Goal: Transaction & Acquisition: Purchase product/service

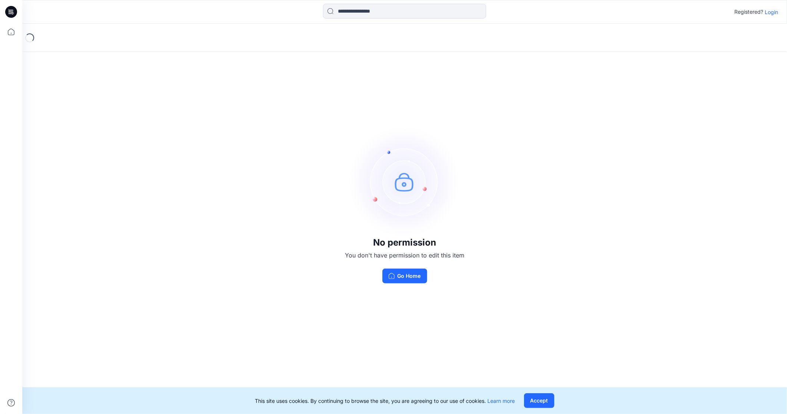
click at [769, 11] on p "Login" at bounding box center [770, 12] width 13 height 8
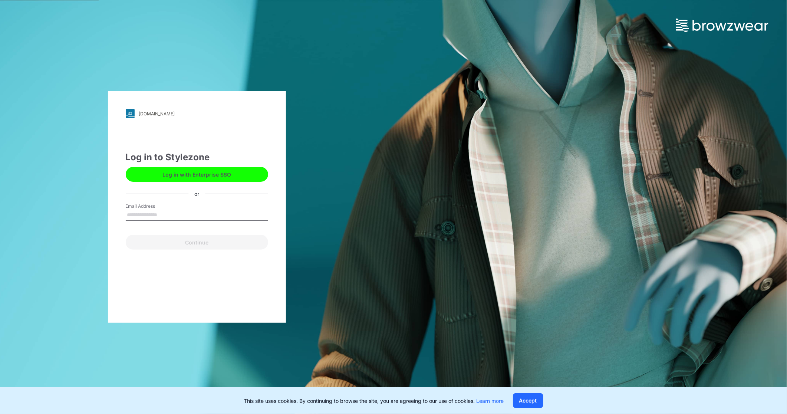
click at [193, 214] on input "Email Address" at bounding box center [197, 214] width 142 height 11
type input "**********"
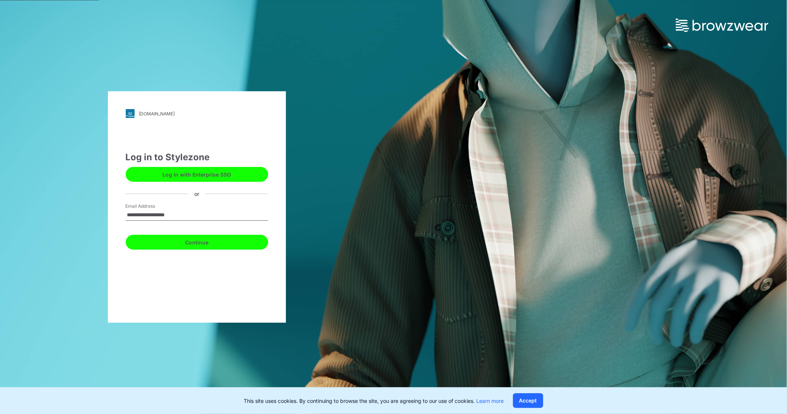
click at [190, 247] on button "Continue" at bounding box center [197, 242] width 142 height 15
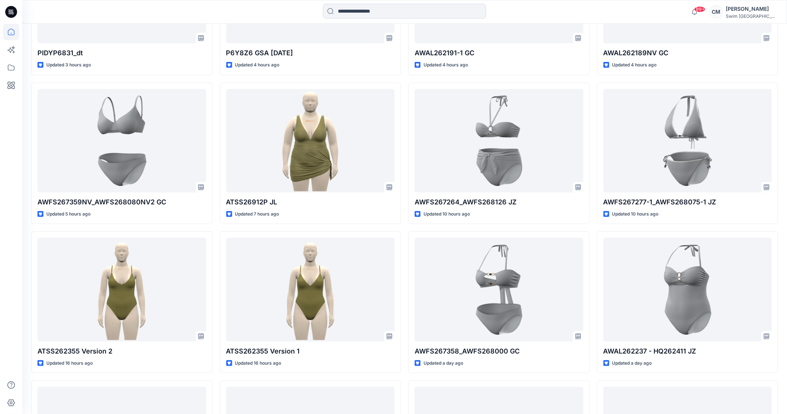
scroll to position [319, 0]
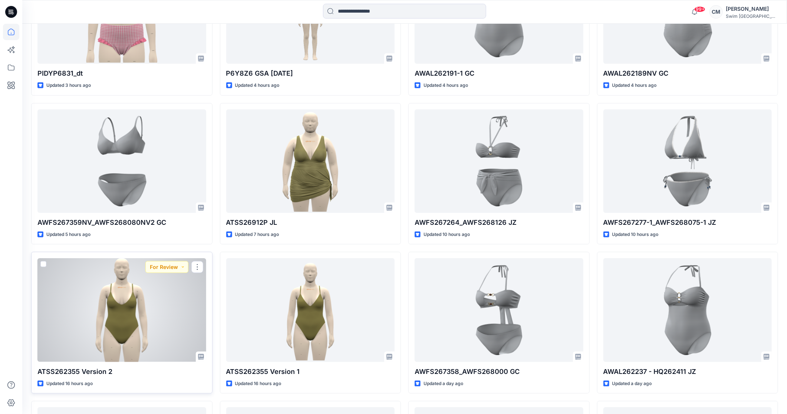
click at [161, 316] on div at bounding box center [121, 309] width 169 height 103
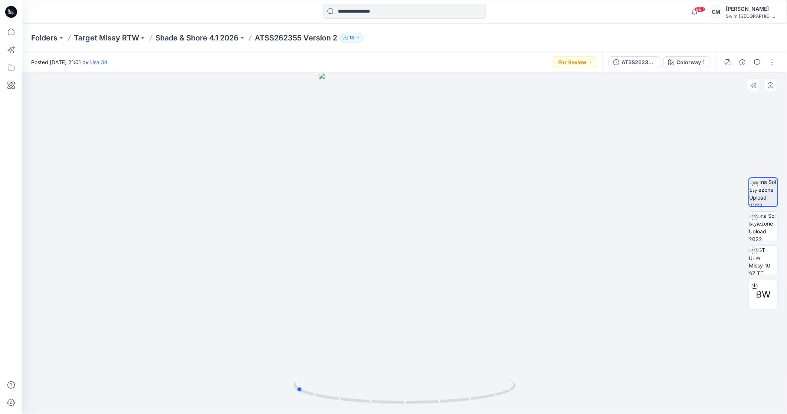
drag, startPoint x: 362, startPoint y: 320, endPoint x: 473, endPoint y: 332, distance: 111.9
click at [473, 332] on div at bounding box center [404, 243] width 764 height 341
drag, startPoint x: 363, startPoint y: 155, endPoint x: 467, endPoint y: 143, distance: 105.2
click at [467, 143] on div at bounding box center [404, 243] width 764 height 341
